Goal: Use online tool/utility: Utilize a website feature to perform a specific function

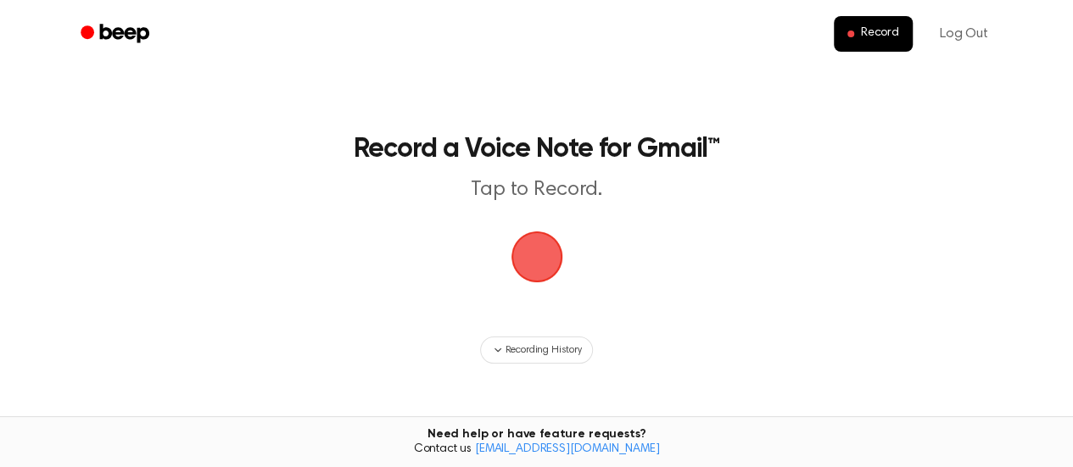
click at [541, 260] on span "button" at bounding box center [536, 256] width 47 height 47
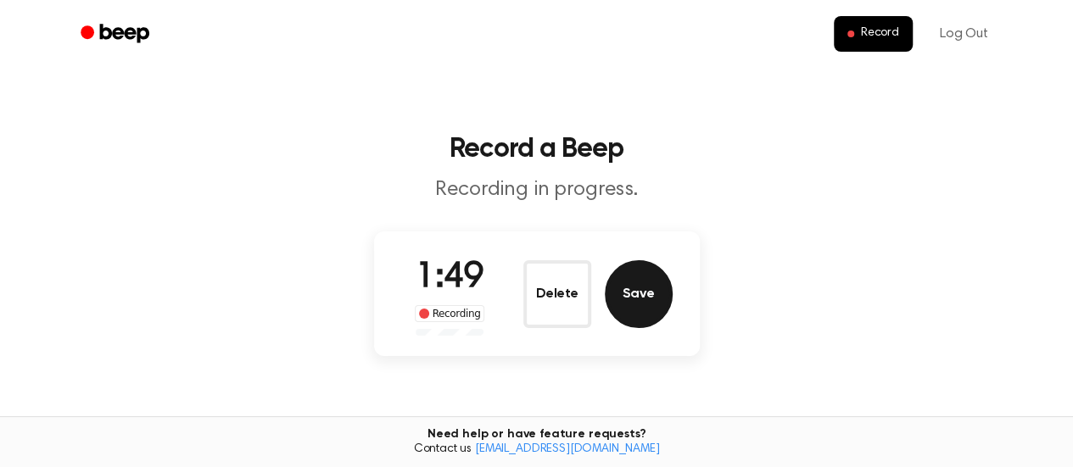
click at [651, 310] on button "Save" at bounding box center [639, 294] width 68 height 68
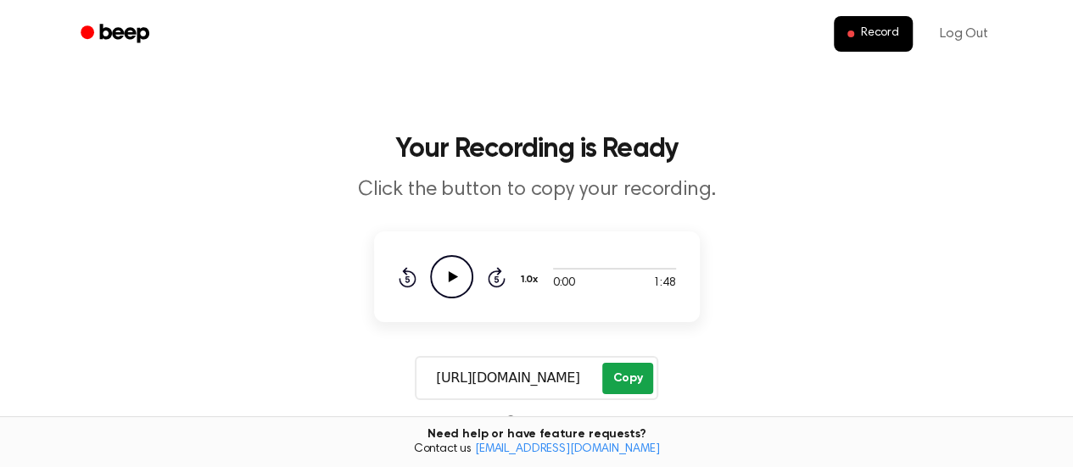
click at [633, 382] on button "Copy" at bounding box center [627, 378] width 50 height 31
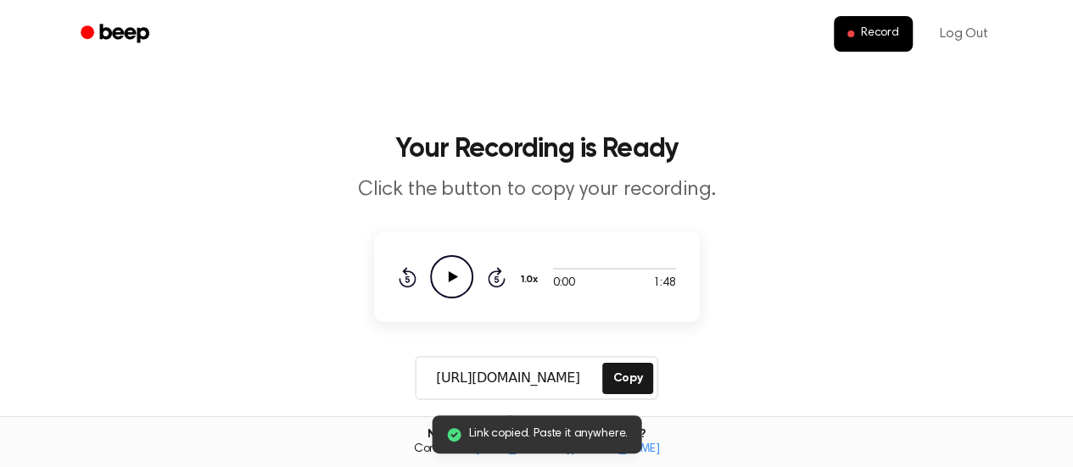
click at [440, 276] on icon "Play Audio" at bounding box center [451, 276] width 43 height 43
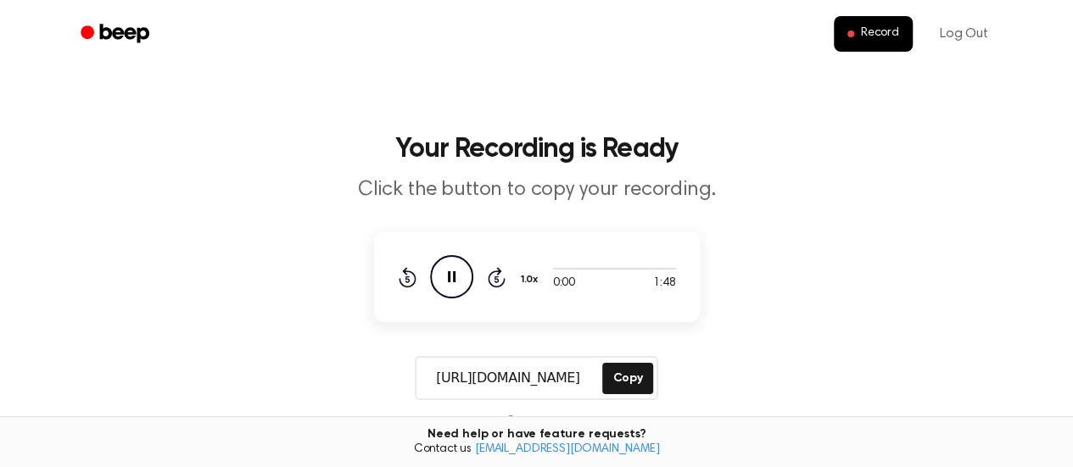
click at [440, 279] on icon "Pause Audio" at bounding box center [451, 276] width 43 height 43
click at [438, 280] on icon "Play Audio" at bounding box center [451, 276] width 43 height 43
click at [563, 269] on div at bounding box center [614, 269] width 123 height 2
click at [560, 270] on div at bounding box center [614, 268] width 123 height 14
drag, startPoint x: 548, startPoint y: 269, endPoint x: 564, endPoint y: 270, distance: 16.2
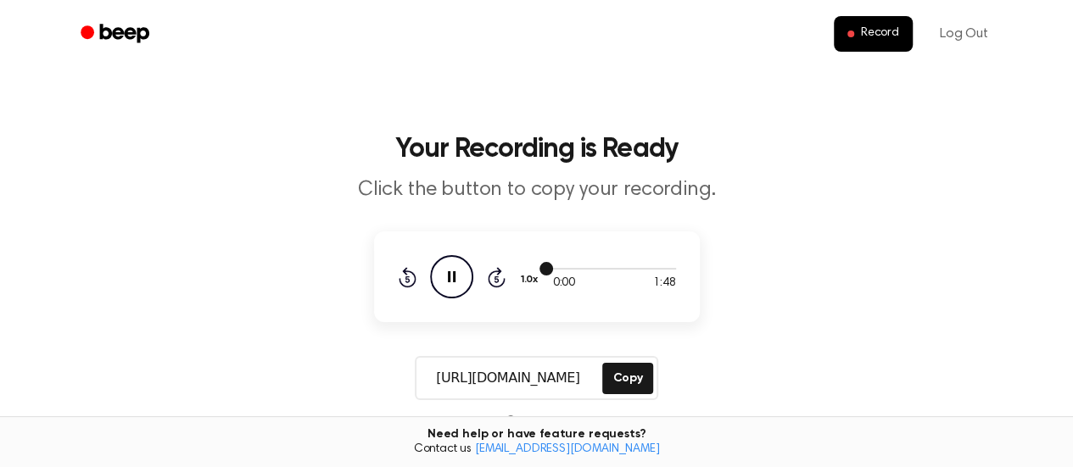
click at [563, 270] on div at bounding box center [614, 268] width 123 height 14
click at [621, 379] on button "Copy" at bounding box center [627, 378] width 50 height 31
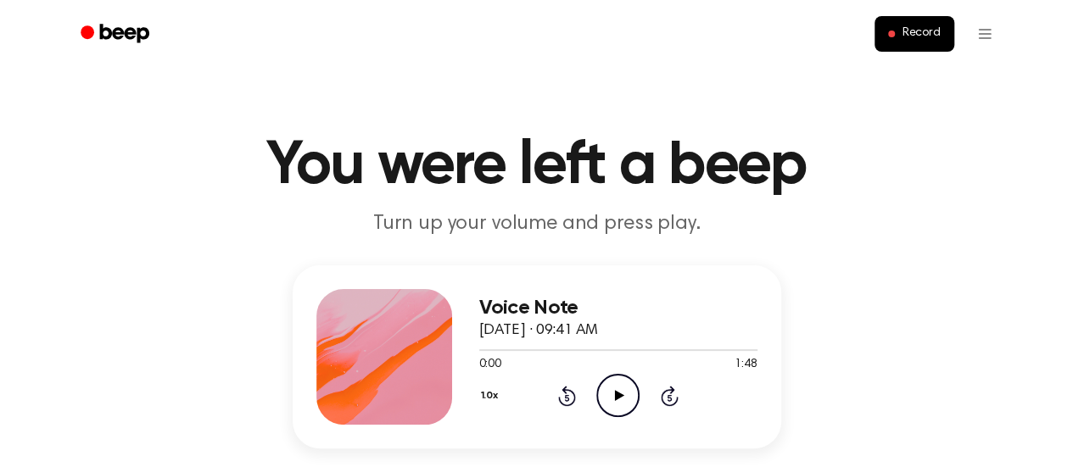
click at [612, 389] on icon "Play Audio" at bounding box center [617, 395] width 43 height 43
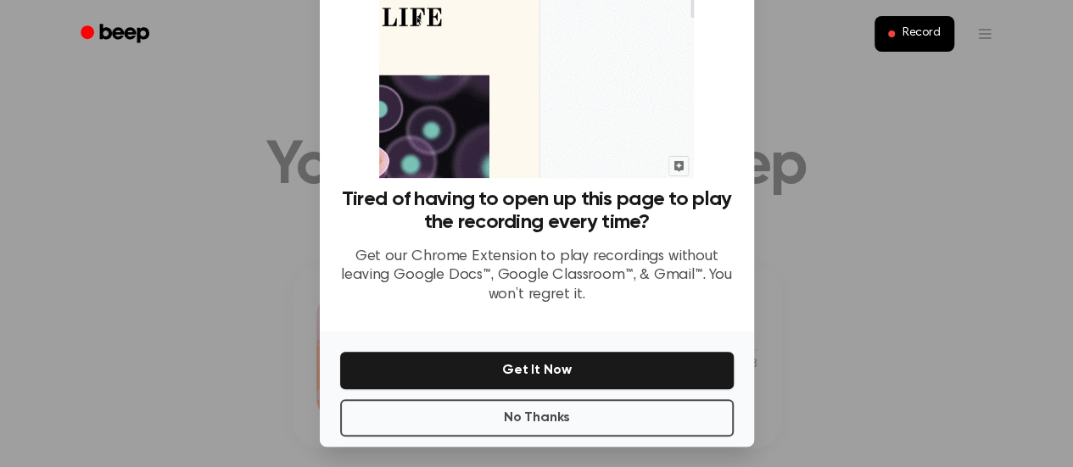
scroll to position [149, 0]
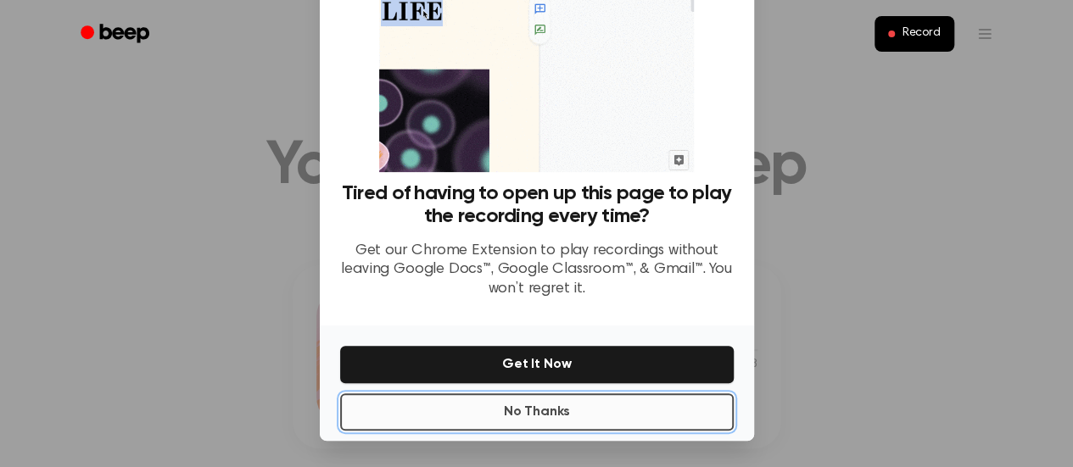
click at [568, 422] on button "No Thanks" at bounding box center [536, 411] width 393 height 37
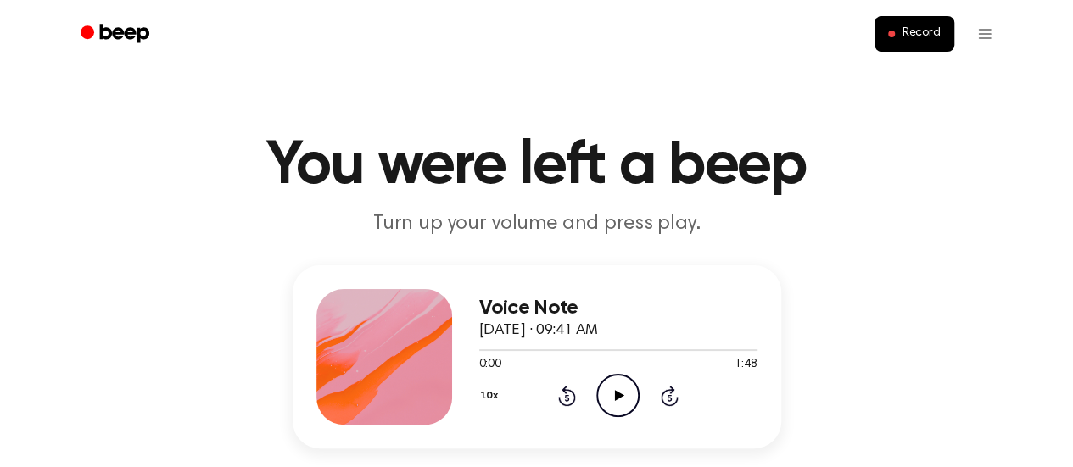
click at [594, 391] on div "1.0x Rewind 5 seconds Play Audio Skip 5 seconds" at bounding box center [618, 395] width 278 height 43
click at [634, 393] on icon "Play Audio" at bounding box center [617, 395] width 43 height 43
